Goal: Transaction & Acquisition: Obtain resource

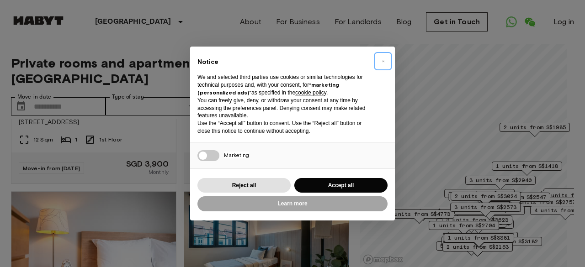
click at [382, 62] on span "×" at bounding box center [383, 61] width 3 height 11
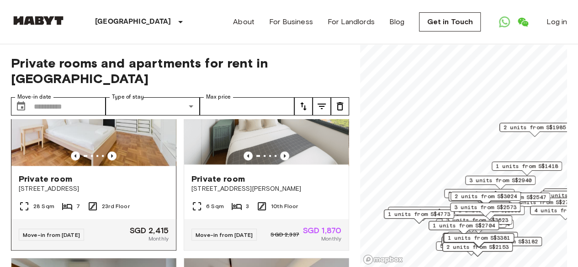
scroll to position [1143, 0]
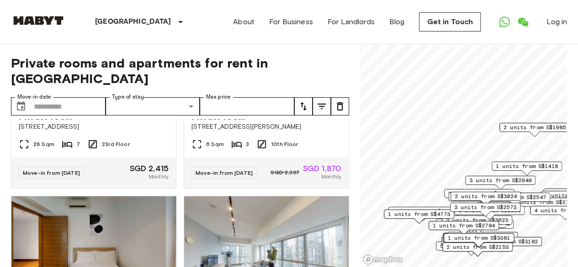
click at [511, 208] on span "3 units from S$2573" at bounding box center [485, 207] width 62 height 8
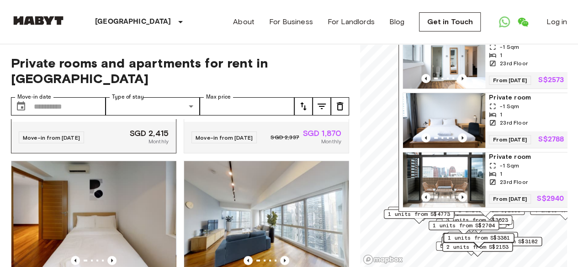
scroll to position [1188, 0]
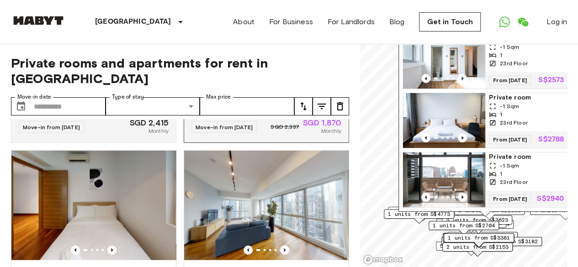
click at [235, 102] on icon at bounding box center [237, 99] width 10 height 7
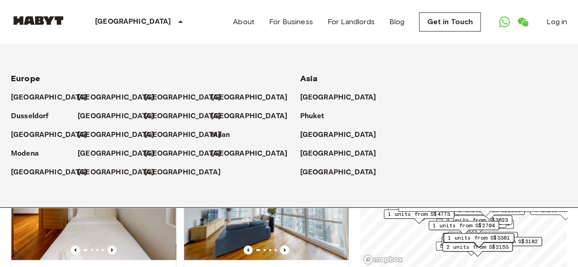
click at [512, 112] on div "Phuket" at bounding box center [433, 112] width 267 height 19
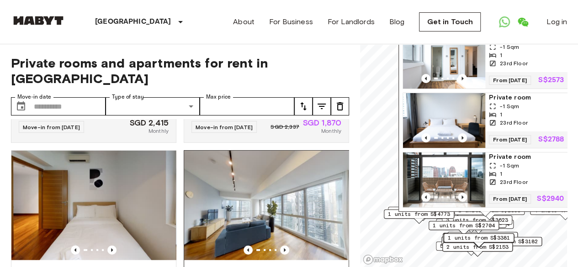
click at [330, 235] on img at bounding box center [266, 206] width 165 height 110
